Goal: Task Accomplishment & Management: Complete application form

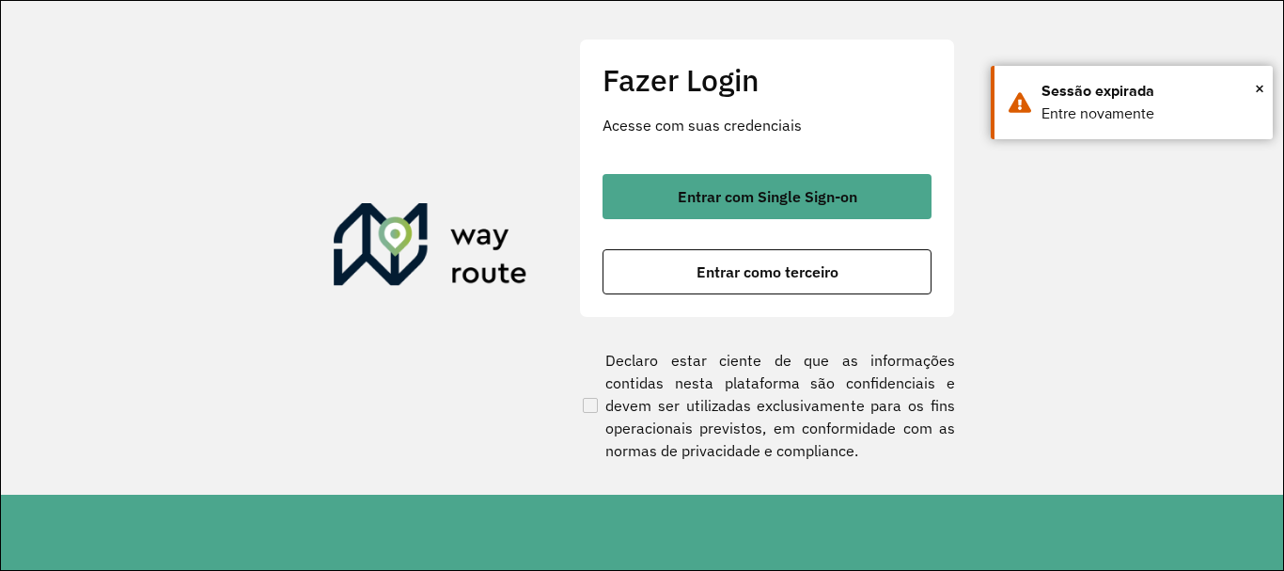
click at [813, 219] on div "Entrar com Single Sign-on Entrar como terceiro" at bounding box center [767, 234] width 329 height 120
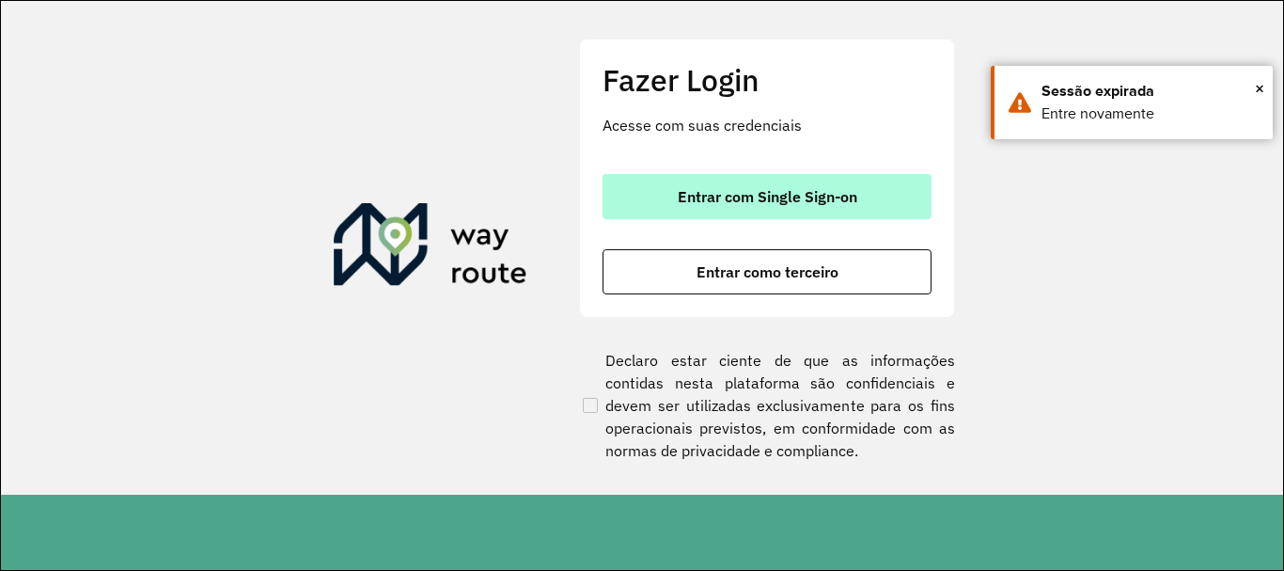
click at [810, 213] on button "Entrar com Single Sign-on" at bounding box center [767, 196] width 329 height 45
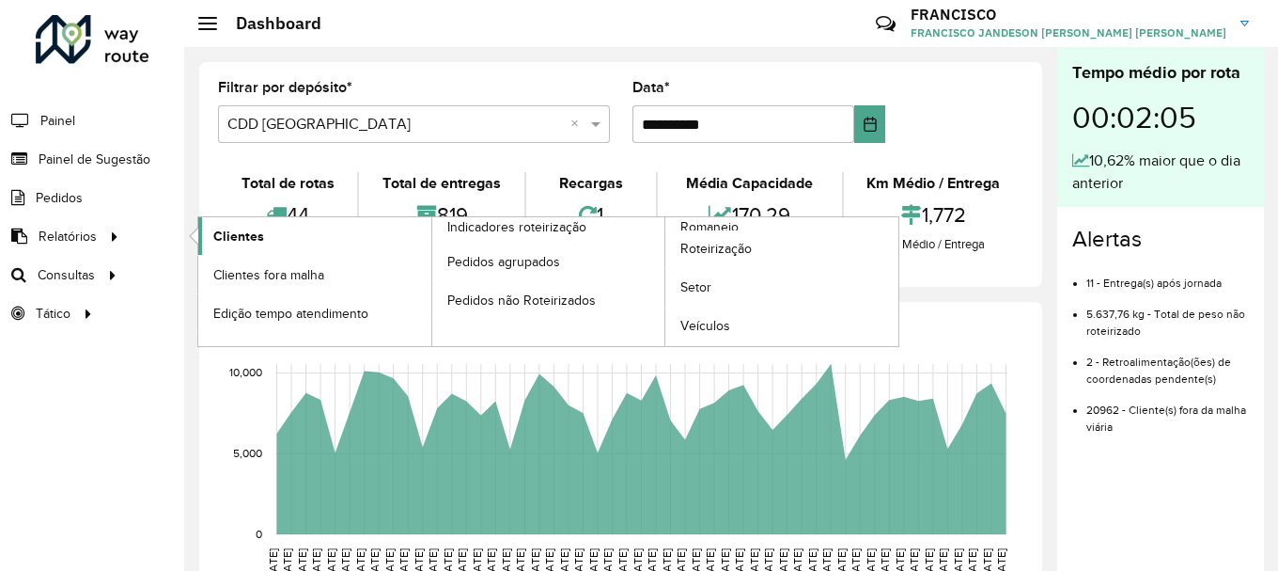
click at [219, 236] on span "Clientes" at bounding box center [238, 237] width 51 height 20
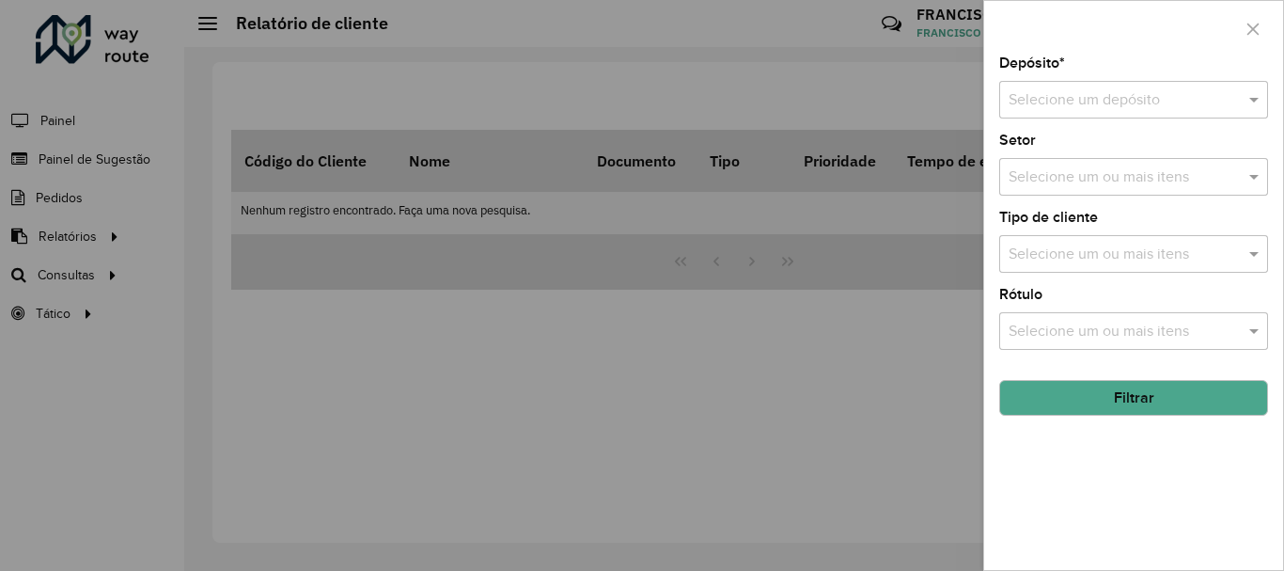
click at [1084, 347] on div "Selecione um ou mais itens" at bounding box center [1133, 331] width 269 height 38
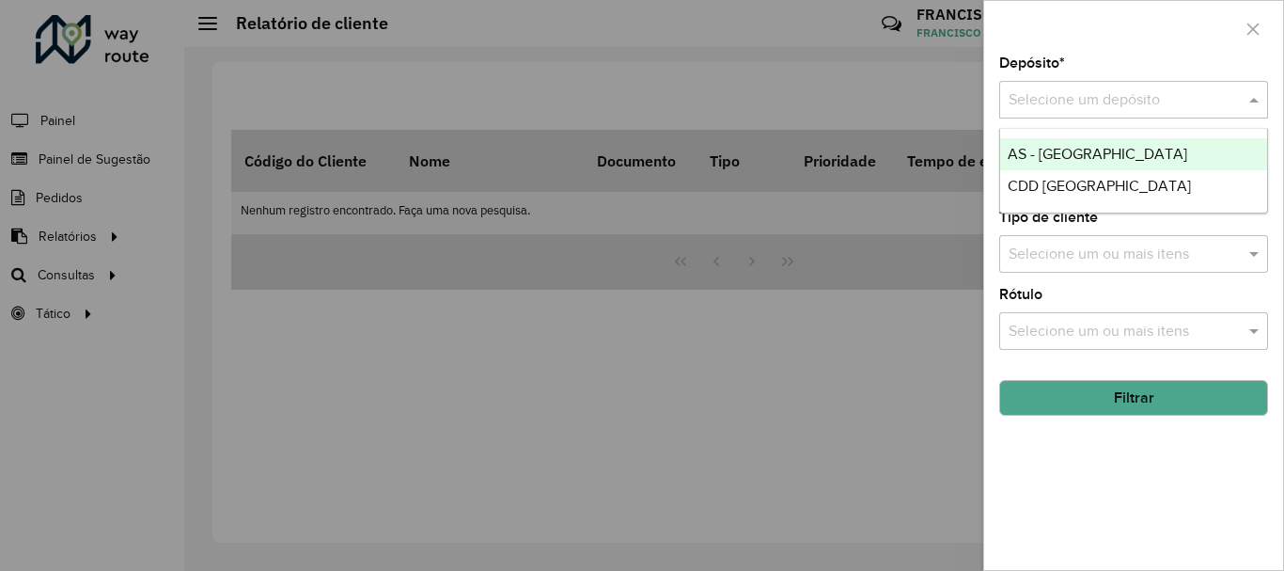
click at [1088, 95] on input "text" at bounding box center [1115, 100] width 212 height 23
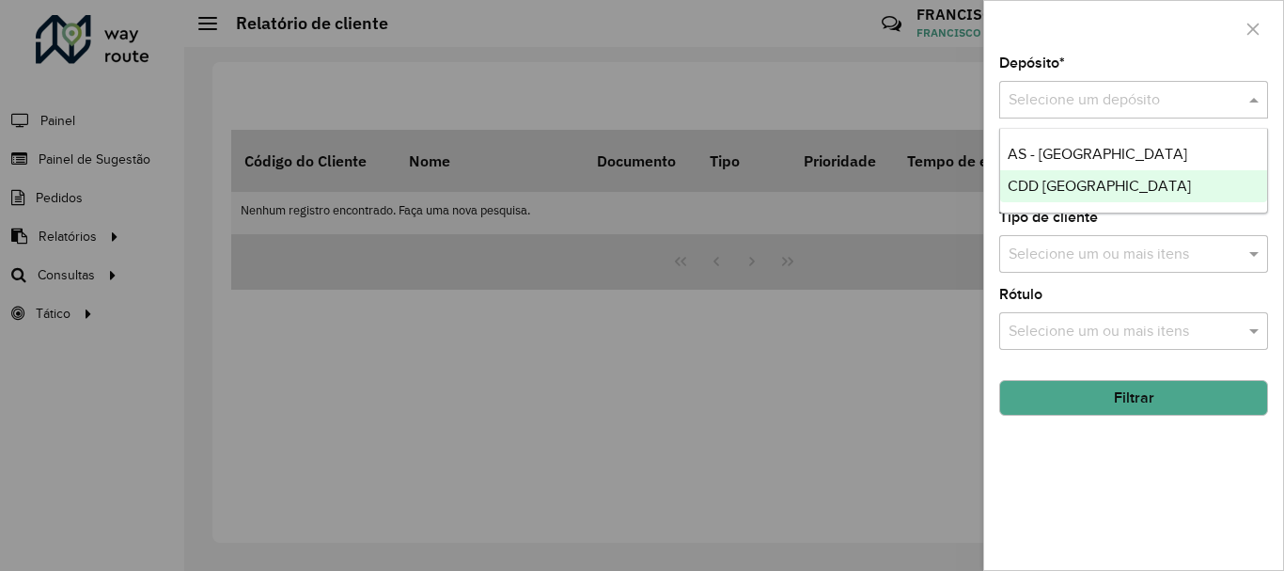
click at [1088, 188] on span "CDD [GEOGRAPHIC_DATA]" at bounding box center [1099, 186] width 183 height 16
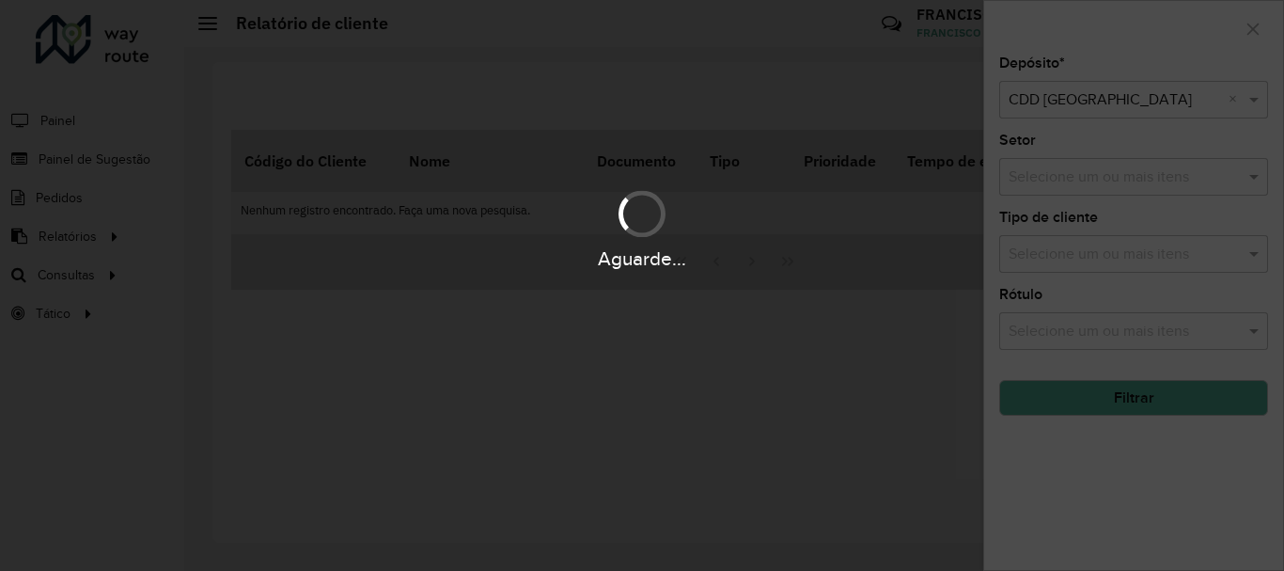
click at [1148, 400] on div "Aguarde..." at bounding box center [642, 285] width 1284 height 571
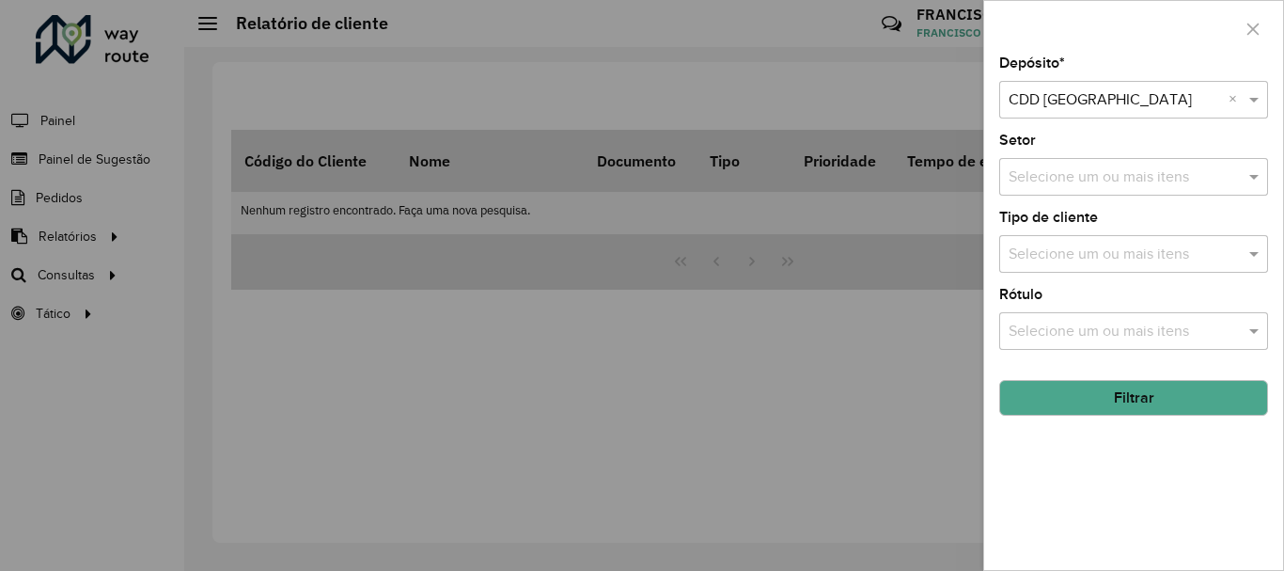
click at [1146, 400] on button "Filtrar" at bounding box center [1133, 398] width 269 height 36
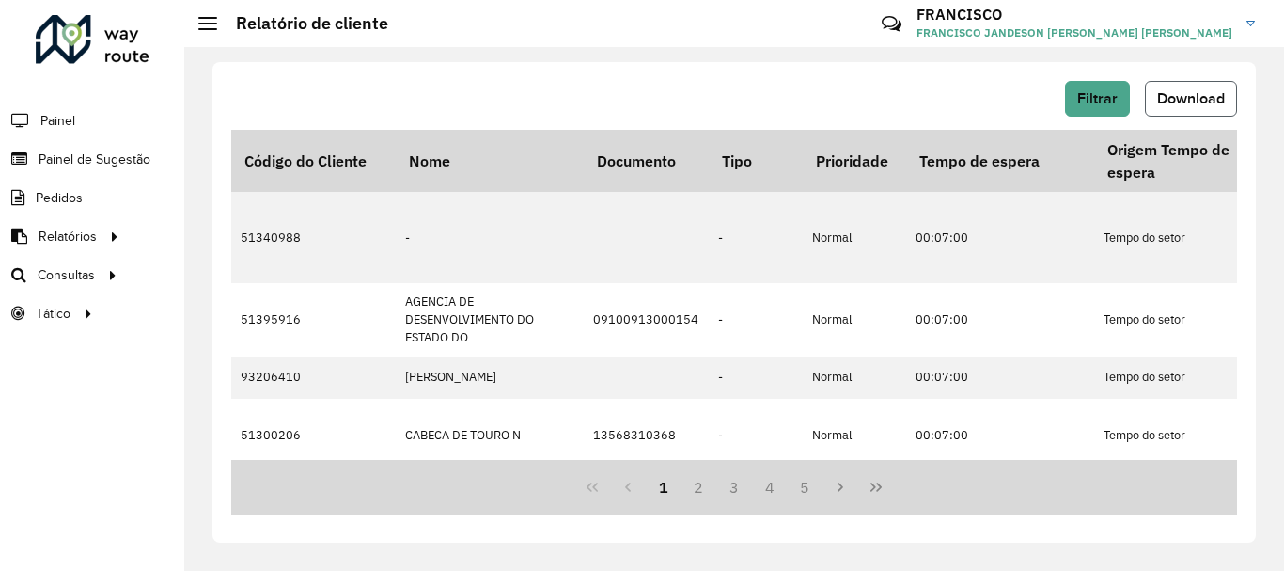
click at [1196, 99] on span "Download" at bounding box center [1191, 98] width 68 height 16
click at [68, 41] on div at bounding box center [93, 39] width 114 height 49
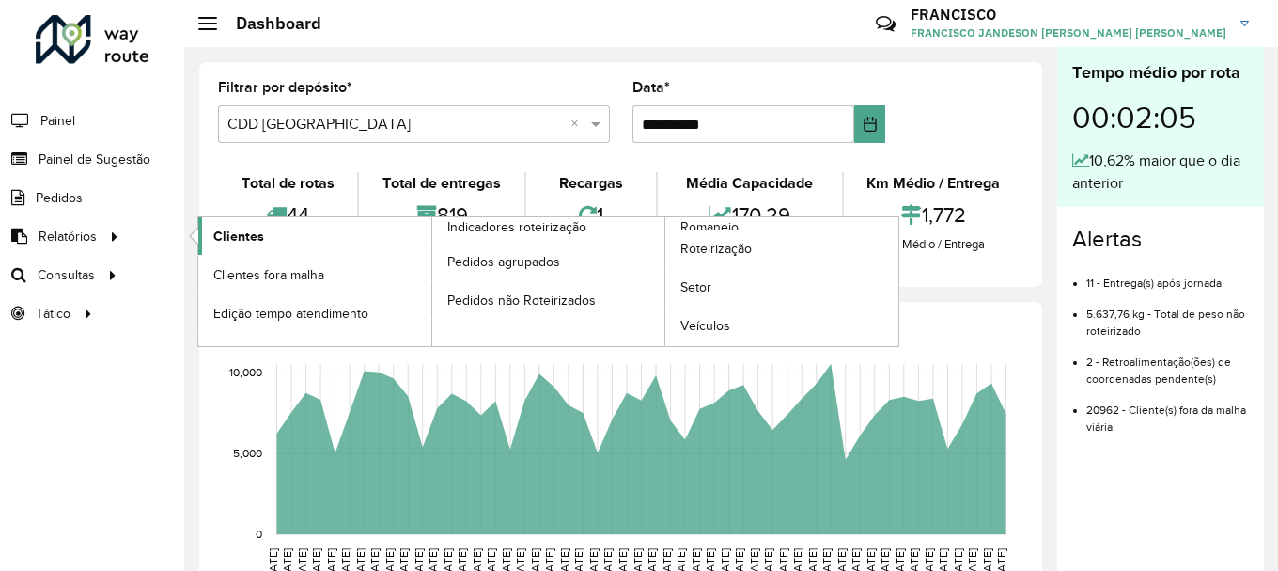
click at [229, 227] on span "Clientes" at bounding box center [238, 237] width 51 height 20
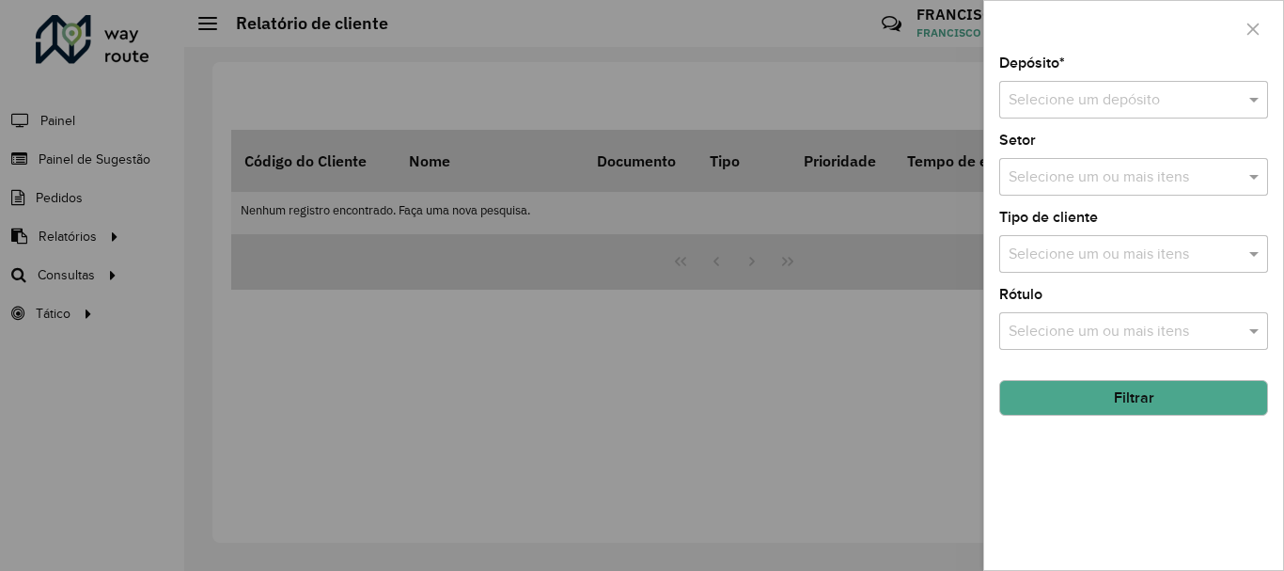
click at [1093, 98] on input "text" at bounding box center [1115, 100] width 212 height 23
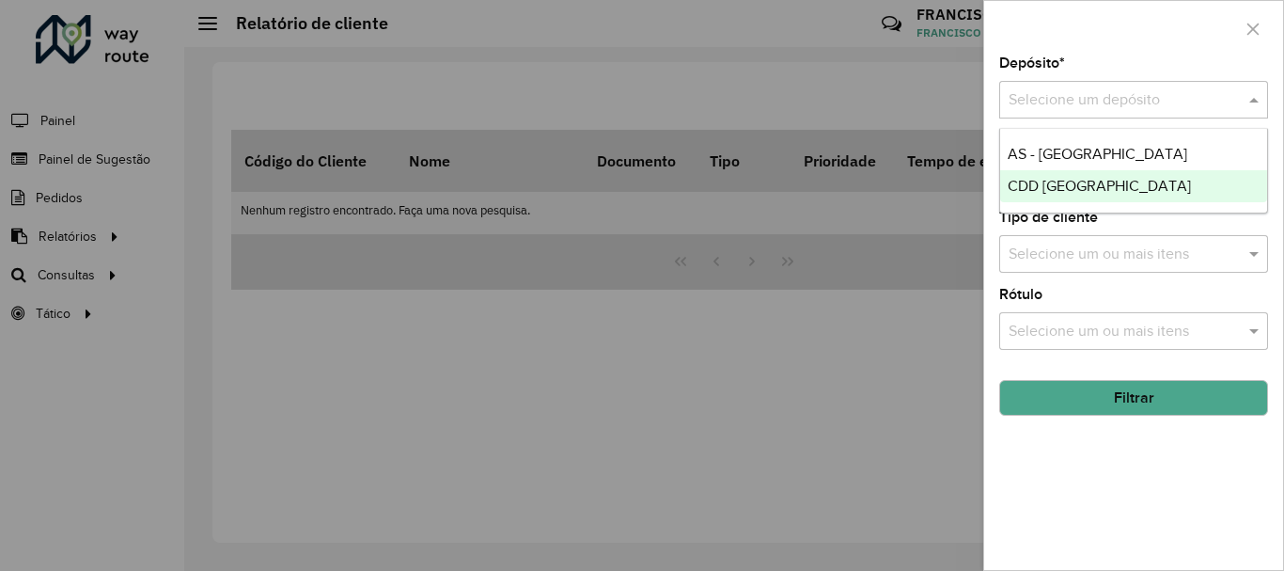
click at [1086, 181] on span "CDD [GEOGRAPHIC_DATA]" at bounding box center [1099, 186] width 183 height 16
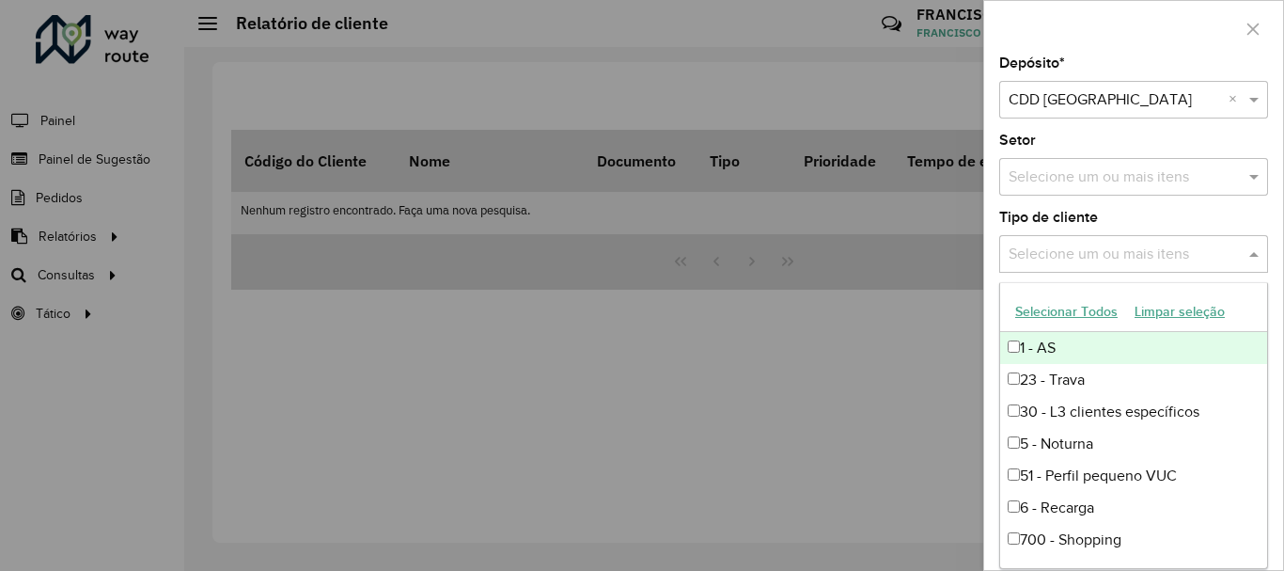
drag, startPoint x: 1062, startPoint y: 239, endPoint x: 1073, endPoint y: 249, distance: 14.6
click at [1063, 239] on div "Selecione um ou mais itens" at bounding box center [1133, 254] width 269 height 38
click at [1059, 251] on input "text" at bounding box center [1124, 254] width 241 height 23
click at [954, 319] on div at bounding box center [642, 285] width 1284 height 571
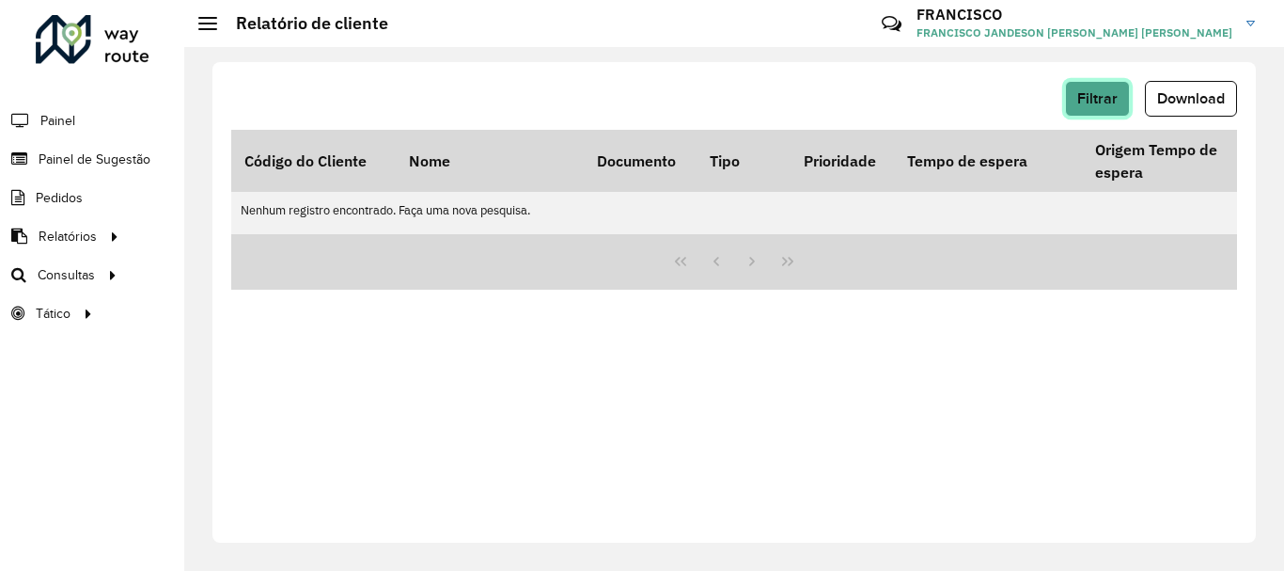
click at [1117, 109] on button "Filtrar" at bounding box center [1097, 99] width 65 height 36
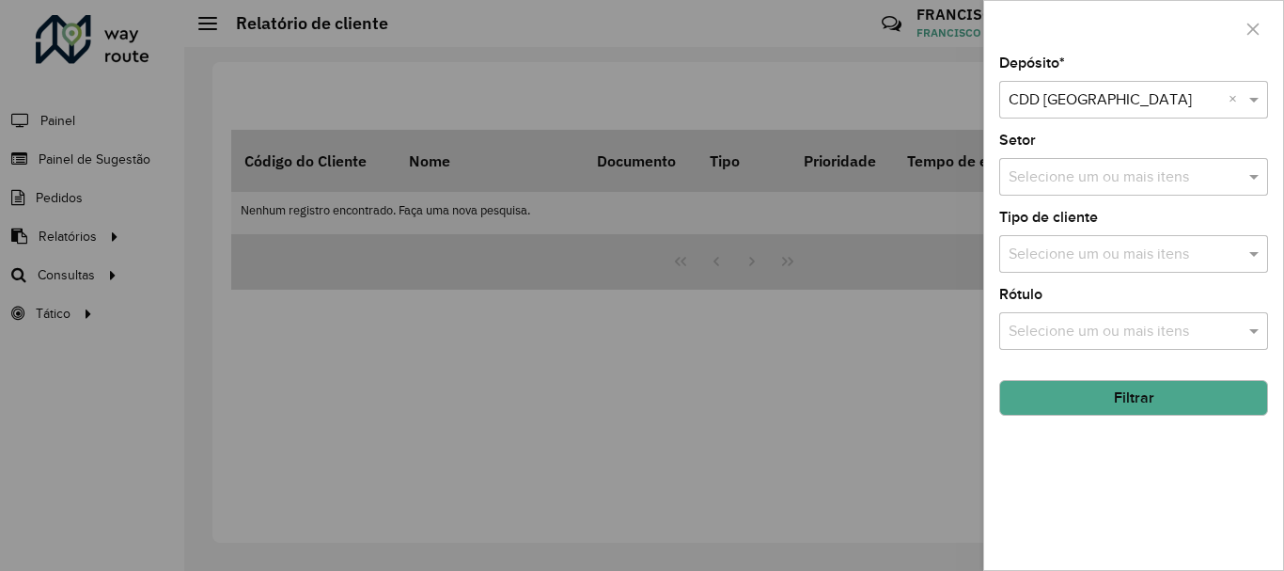
click at [911, 187] on div at bounding box center [642, 285] width 1284 height 571
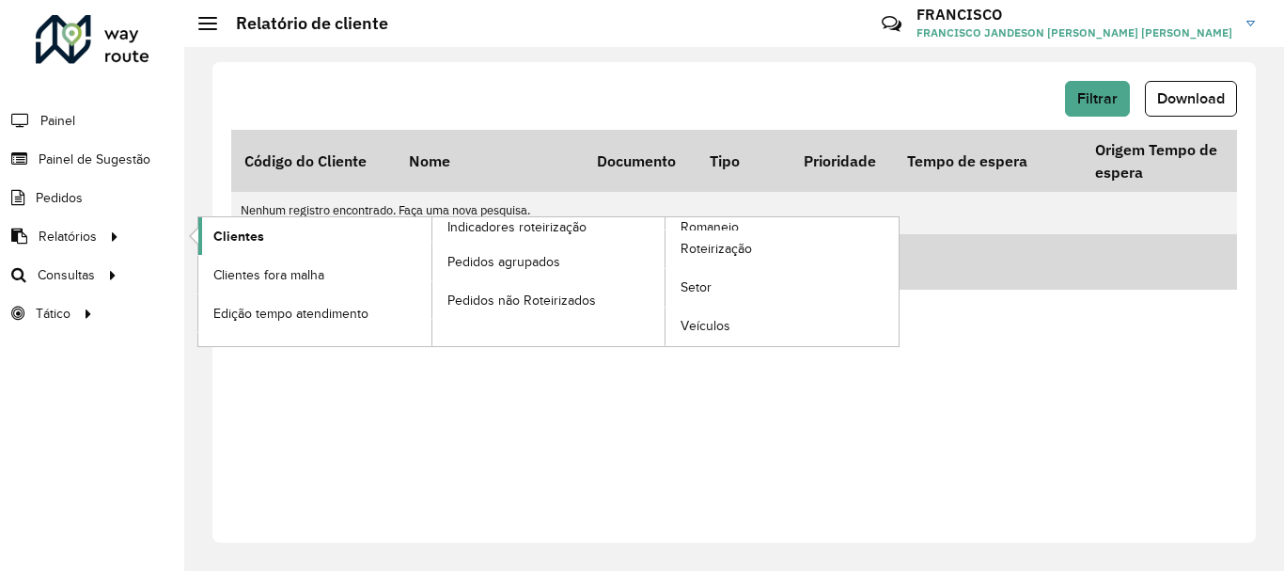
click at [253, 242] on span "Clientes" at bounding box center [238, 237] width 51 height 20
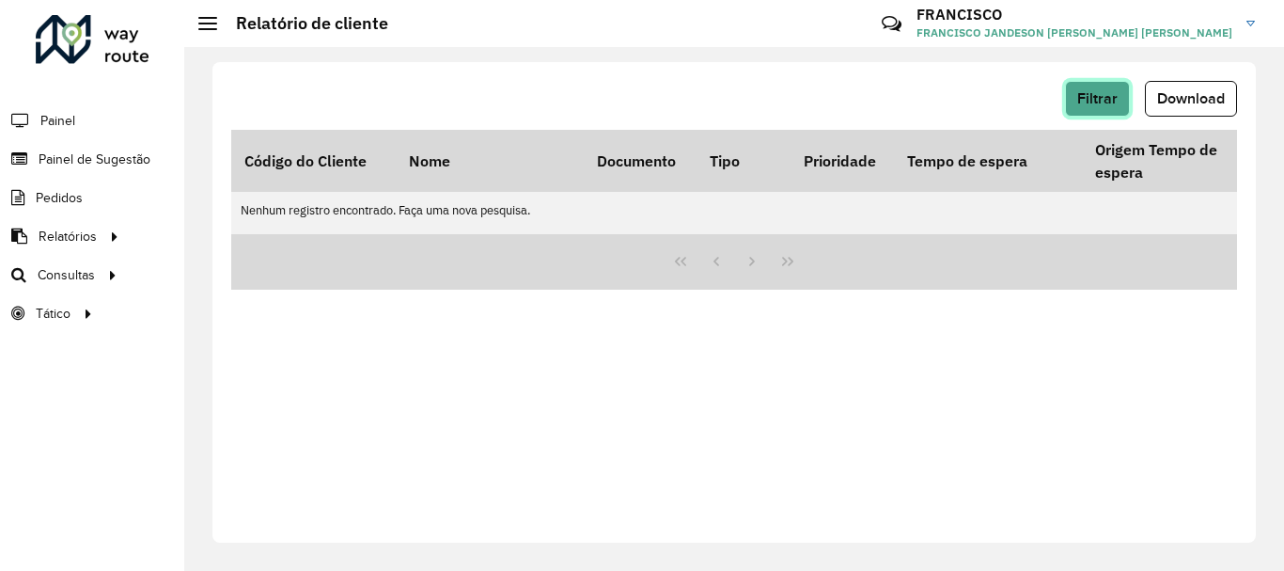
click at [1103, 104] on span "Filtrar" at bounding box center [1097, 98] width 40 height 16
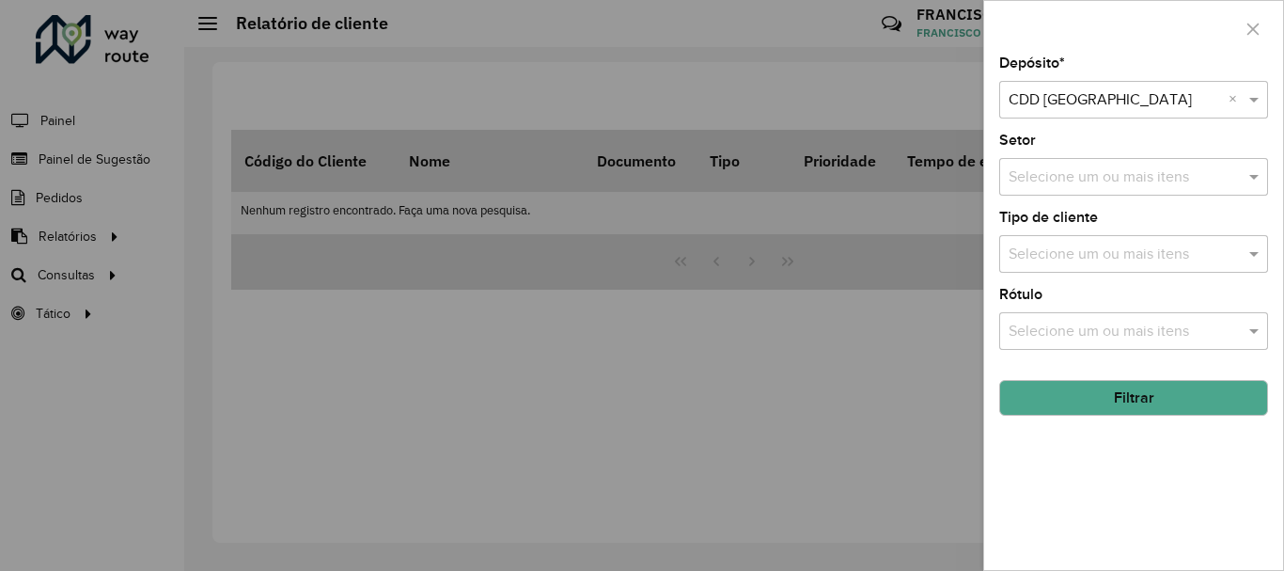
click at [737, 333] on div at bounding box center [642, 285] width 1284 height 571
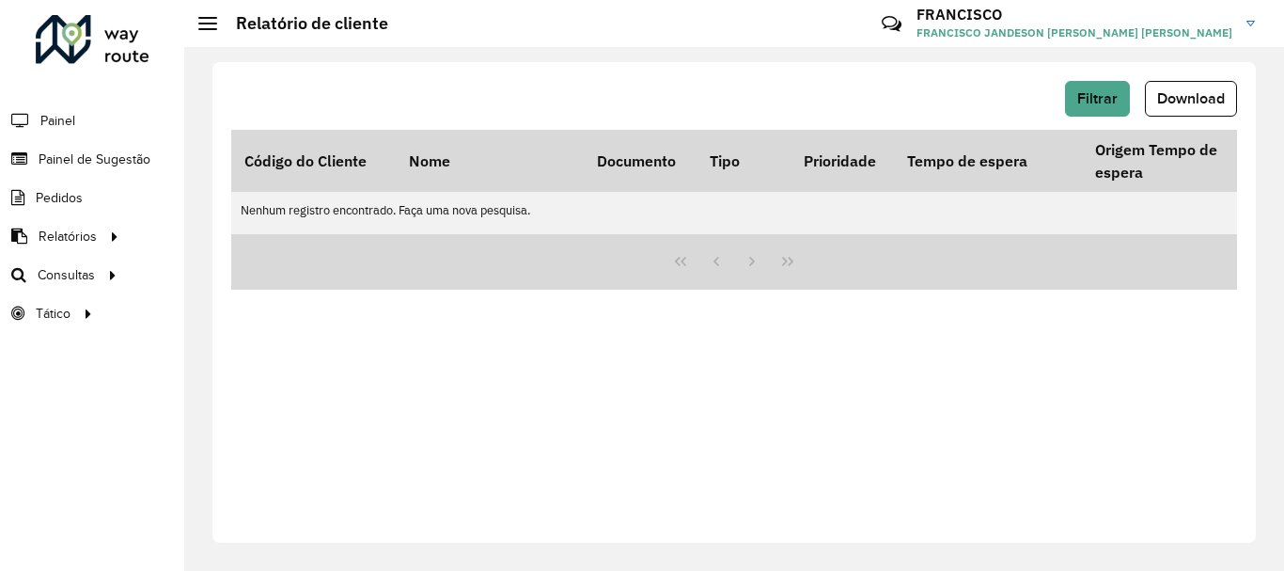
click at [71, 37] on div at bounding box center [93, 39] width 114 height 49
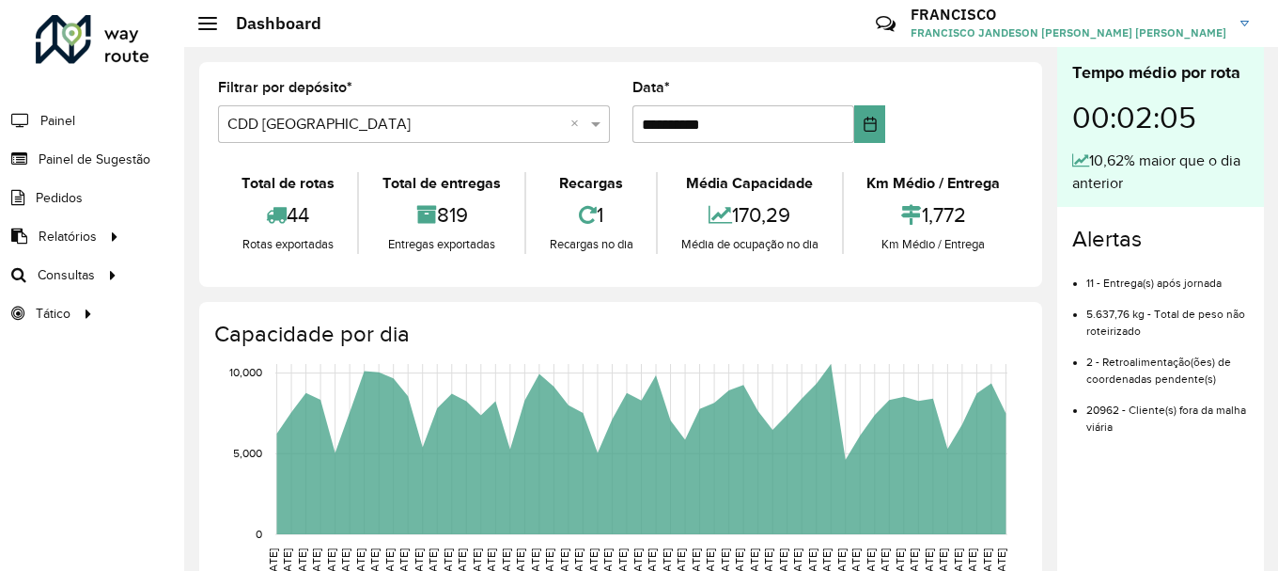
drag, startPoint x: 102, startPoint y: 242, endPoint x: 113, endPoint y: 241, distance: 10.4
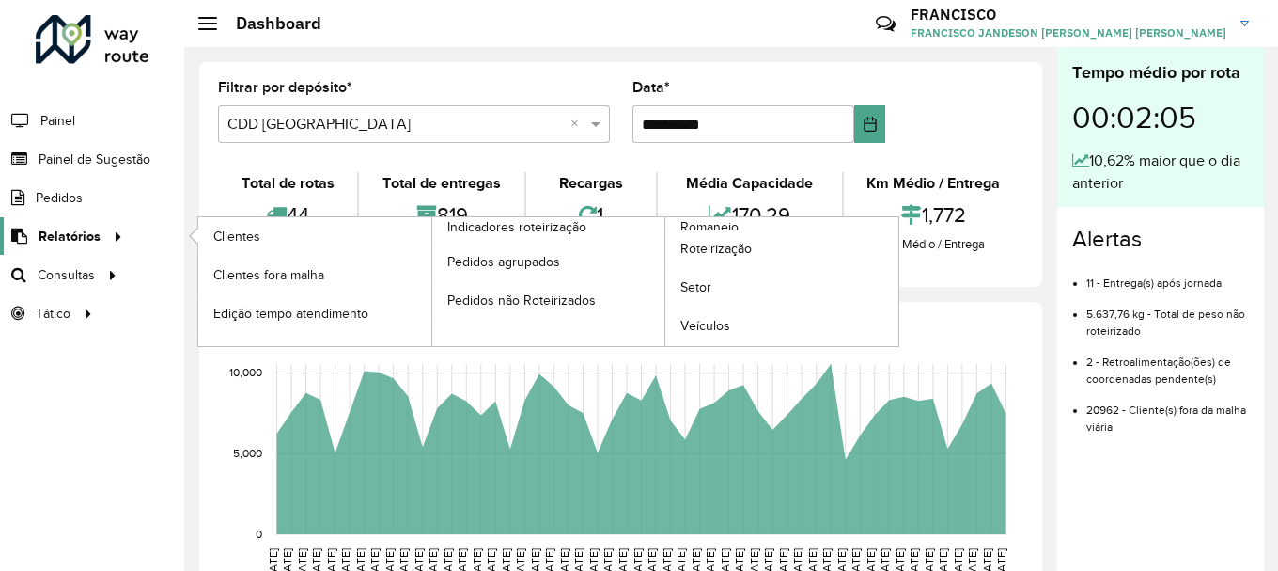
click at [102, 241] on div at bounding box center [115, 237] width 28 height 20
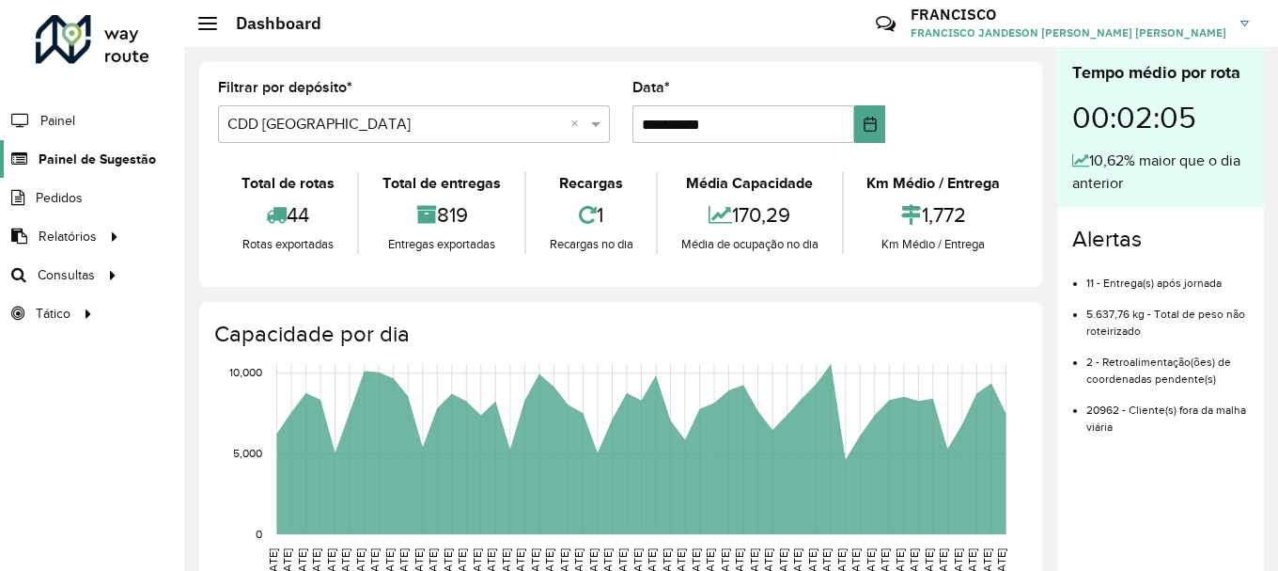
click at [61, 170] on link "Painel de Sugestão" at bounding box center [78, 159] width 156 height 38
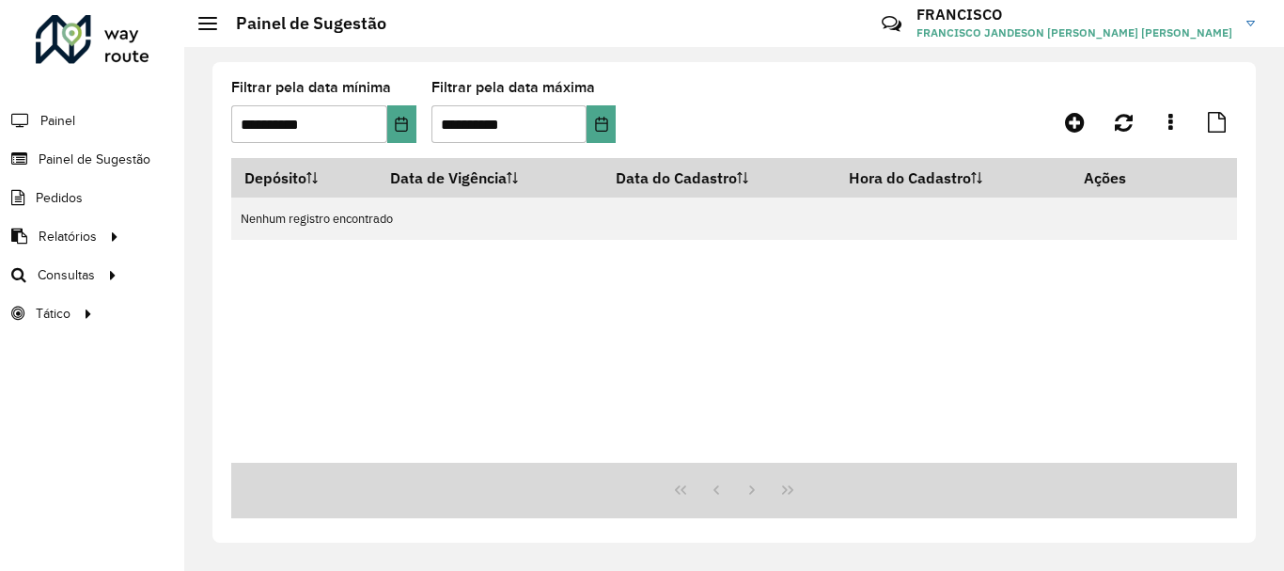
click at [1071, 143] on div "**********" at bounding box center [734, 119] width 1006 height 77
click at [1087, 113] on link at bounding box center [1075, 122] width 42 height 34
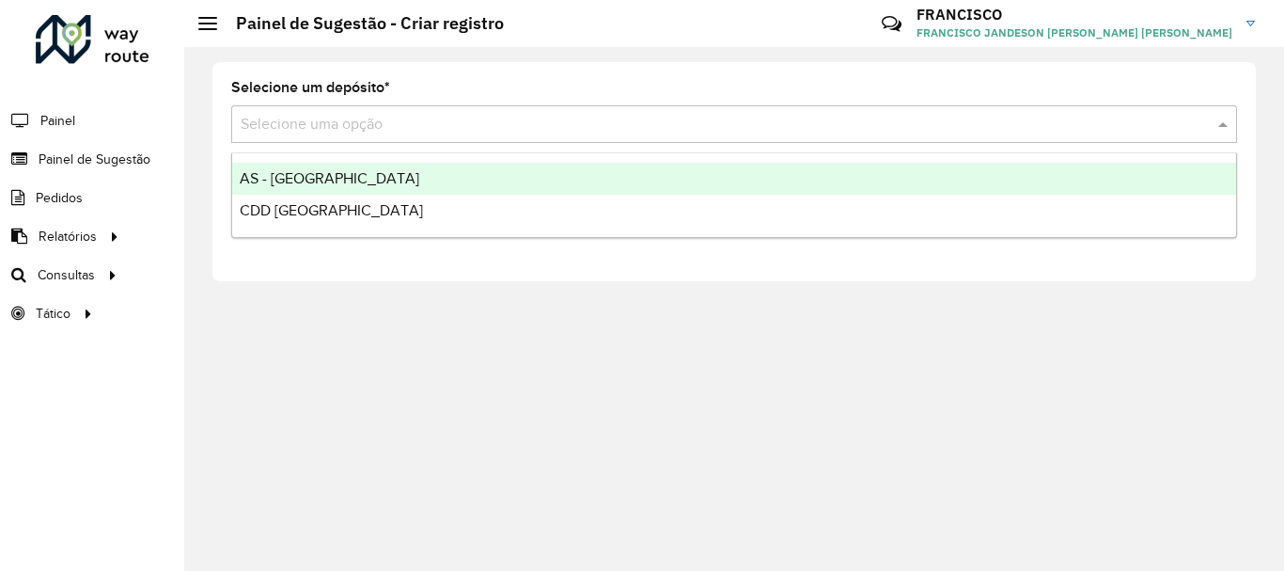
click at [386, 120] on input "text" at bounding box center [715, 125] width 949 height 23
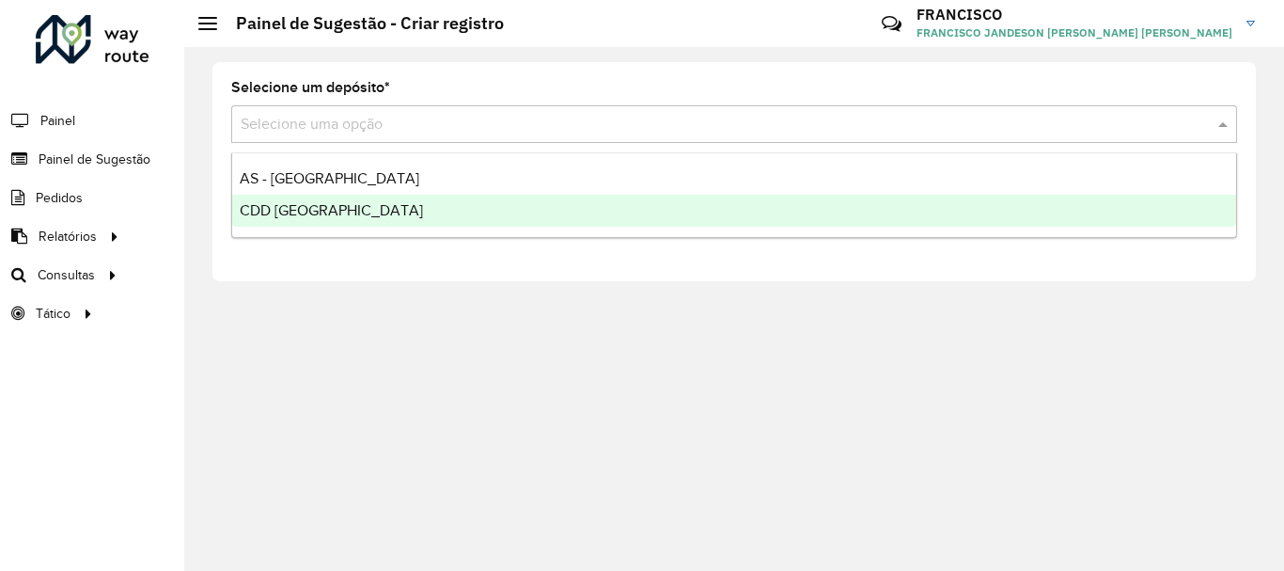
click at [280, 211] on span "CDD [GEOGRAPHIC_DATA]" at bounding box center [331, 210] width 183 height 16
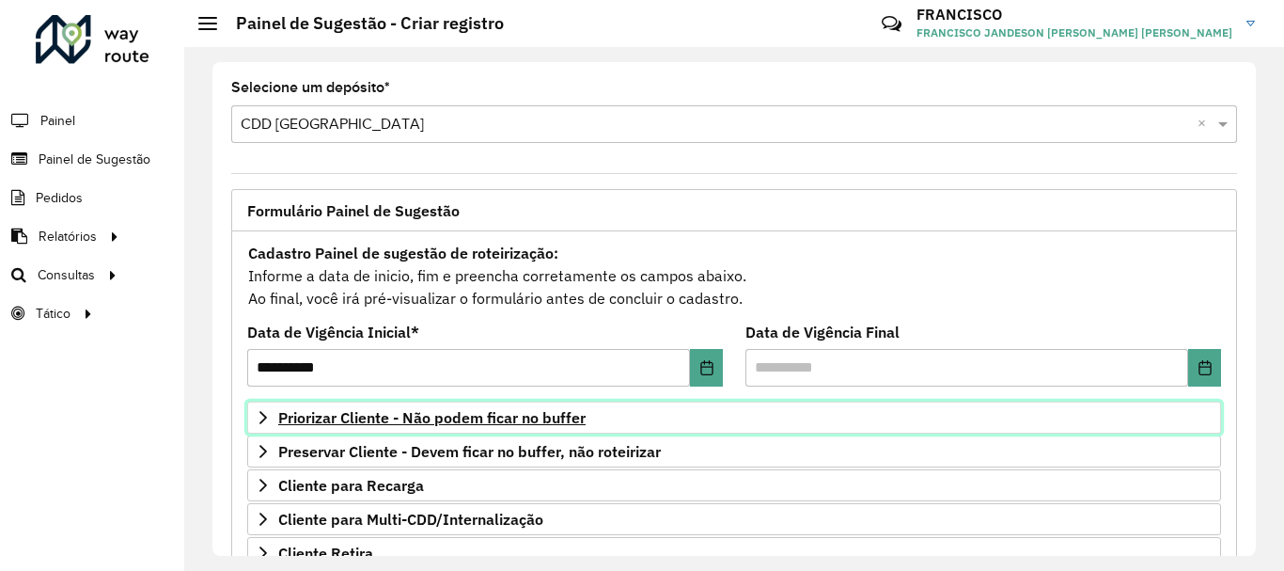
click at [450, 419] on span "Priorizar Cliente - Não podem ficar no buffer" at bounding box center [431, 417] width 307 height 15
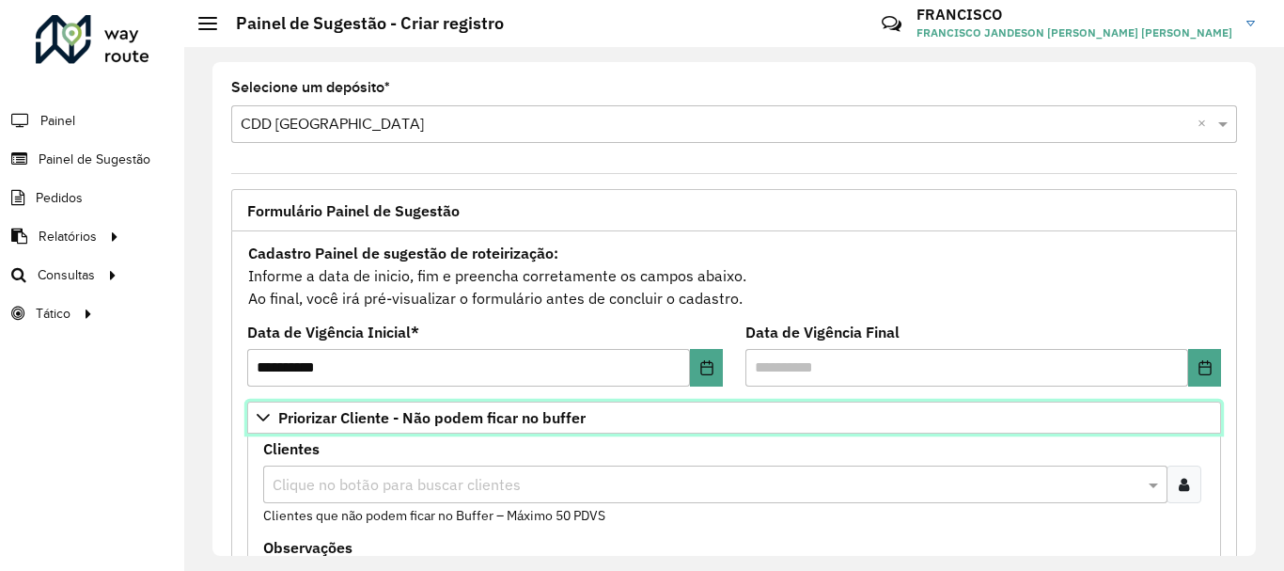
scroll to position [282, 0]
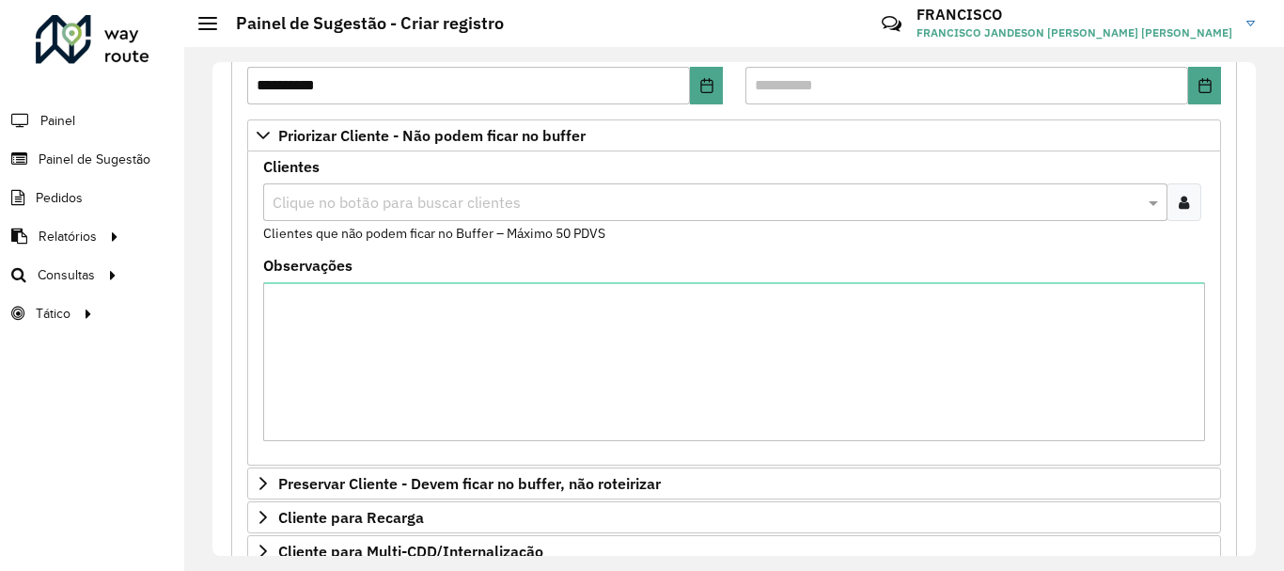
click at [355, 189] on div "Clique no botão para buscar clientes" at bounding box center [715, 202] width 904 height 38
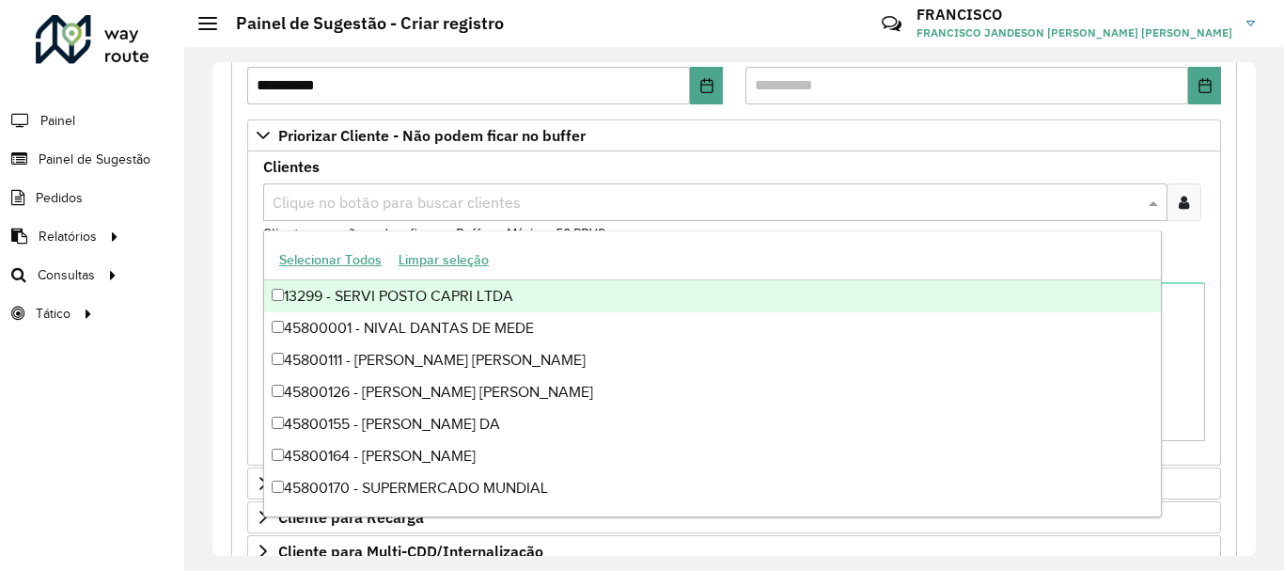
click at [360, 208] on input "text" at bounding box center [706, 203] width 876 height 23
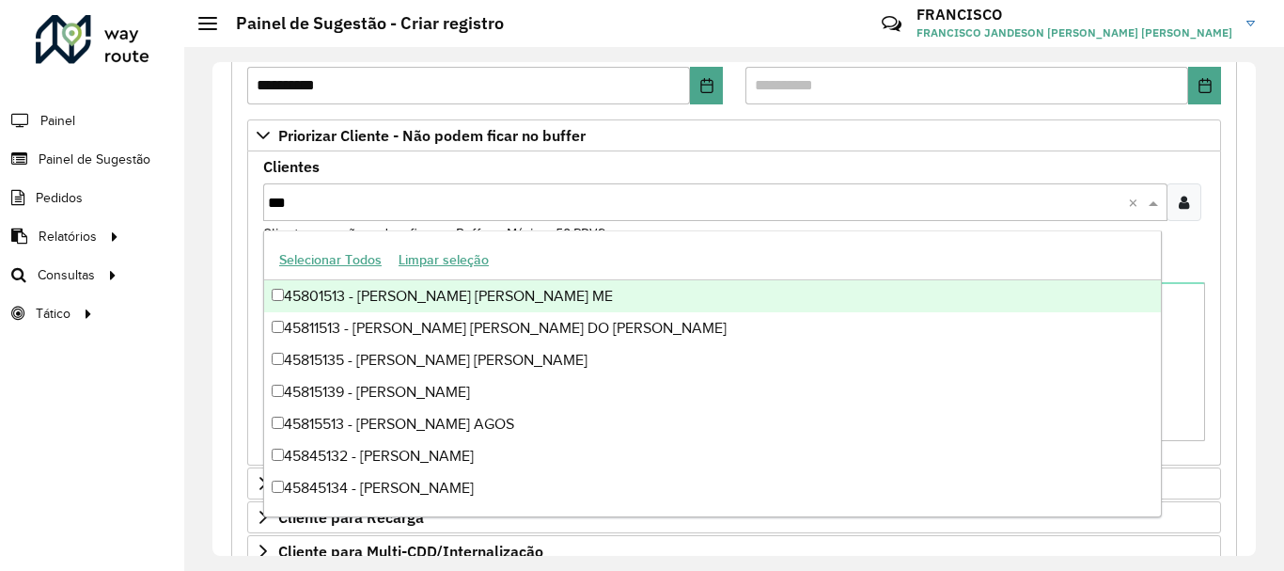
paste input "*****"
type input "********"
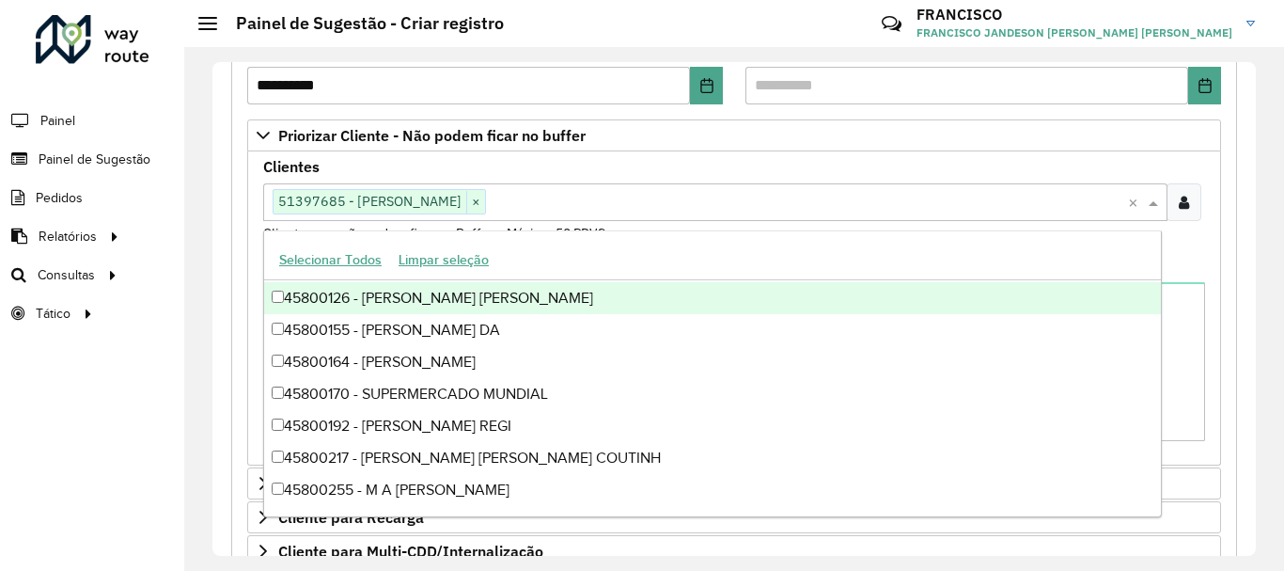
scroll to position [681, 0]
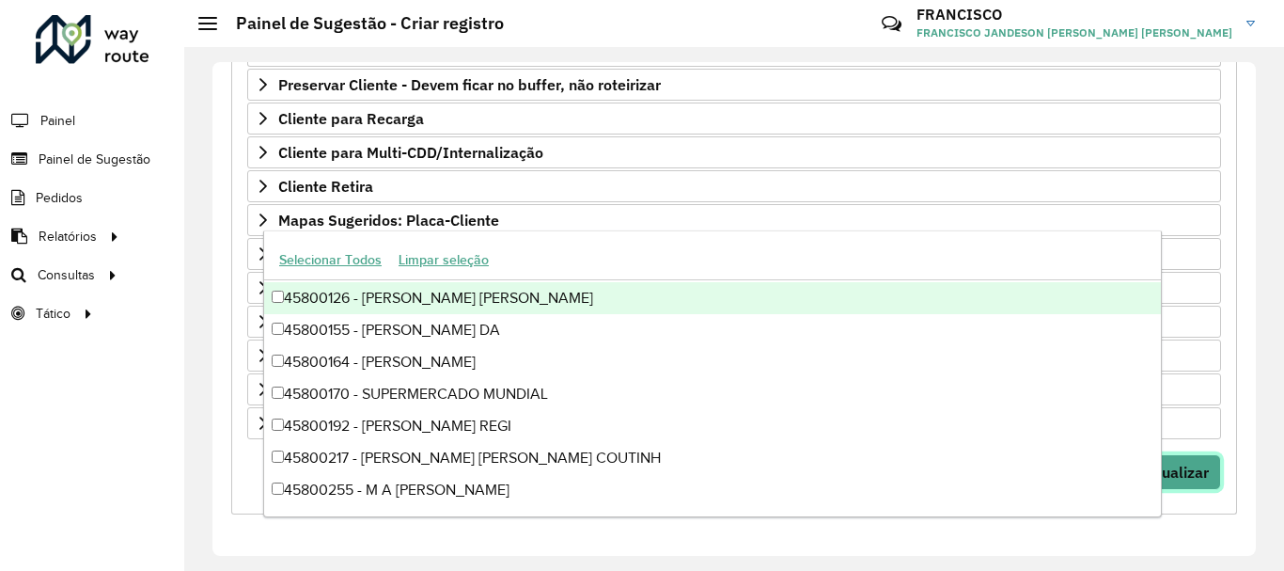
click at [1207, 473] on button "Visualizar" at bounding box center [1175, 472] width 92 height 36
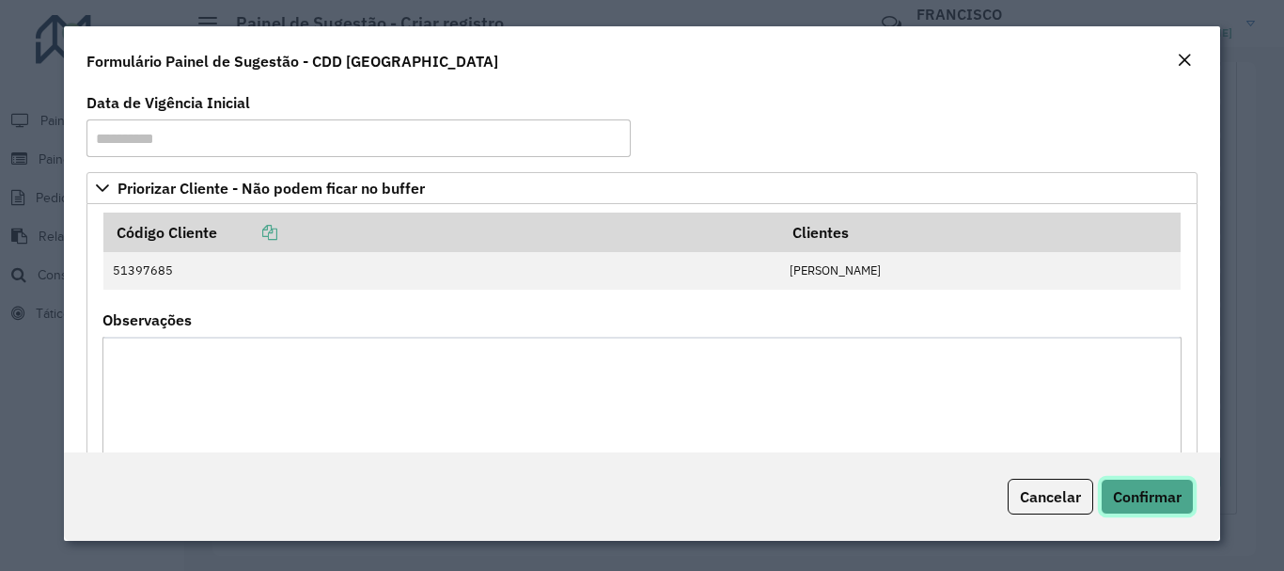
click at [1148, 509] on button "Confirmar" at bounding box center [1147, 496] width 93 height 36
